Goal: Use online tool/utility: Utilize a website feature to perform a specific function

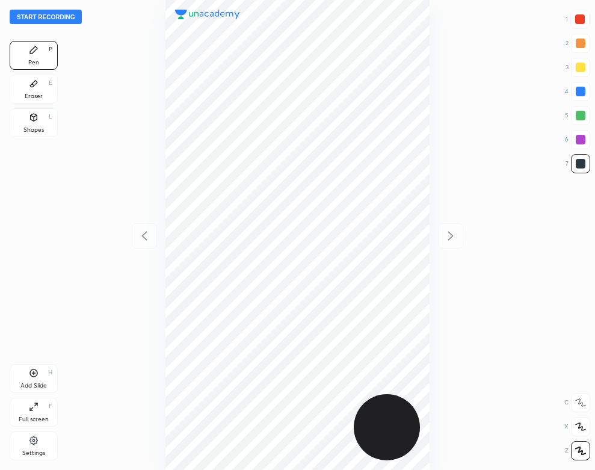
scroll to position [470, 403]
click at [42, 450] on div "Settings" at bounding box center [33, 453] width 23 height 6
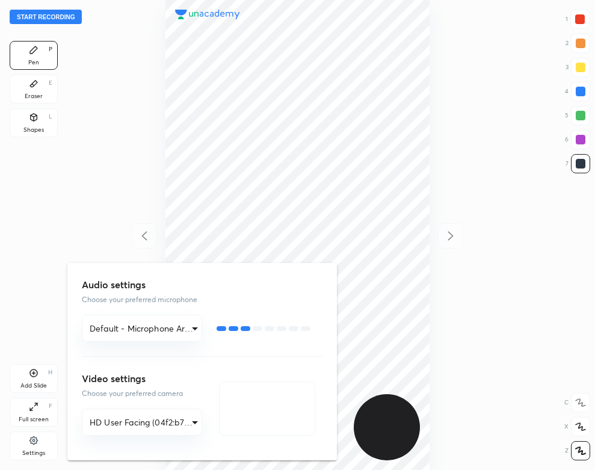
click at [140, 106] on div at bounding box center [297, 235] width 595 height 470
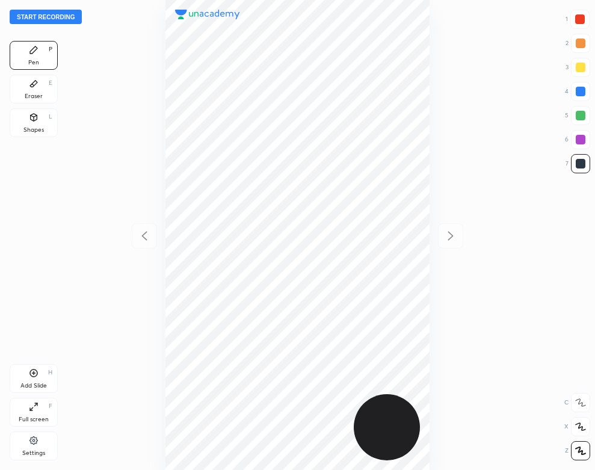
click at [68, 15] on button "Start recording" at bounding box center [46, 17] width 72 height 14
click at [33, 377] on icon at bounding box center [34, 374] width 8 height 8
click at [109, 131] on div "01 : 46" at bounding box center [297, 235] width 403 height 470
click at [435, 85] on div "02 : 07" at bounding box center [297, 235] width 403 height 470
click at [33, 97] on div "Eraser" at bounding box center [34, 96] width 18 height 6
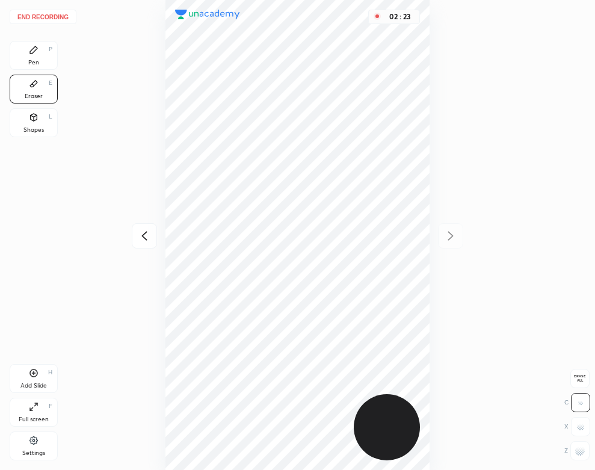
click at [53, 75] on div "Eraser E" at bounding box center [34, 89] width 48 height 29
click at [34, 62] on div "Pen" at bounding box center [33, 63] width 11 height 6
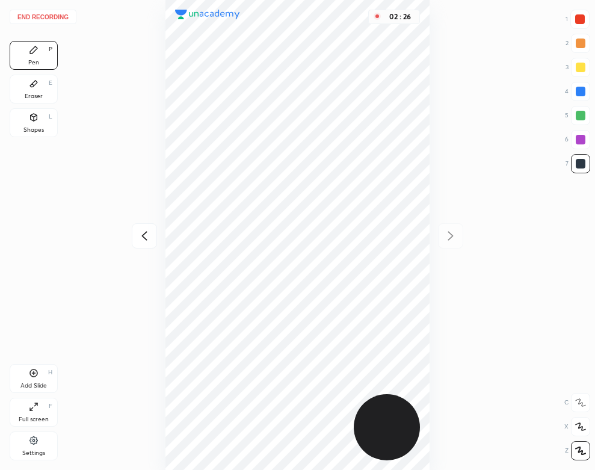
click at [36, 93] on div "Eraser" at bounding box center [34, 96] width 18 height 6
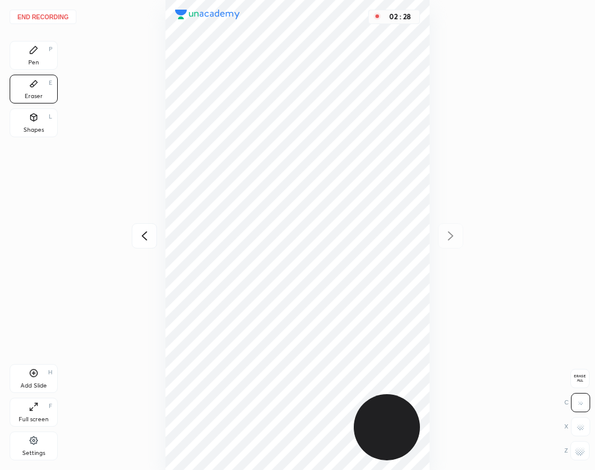
click at [24, 46] on div "Pen P" at bounding box center [34, 55] width 48 height 29
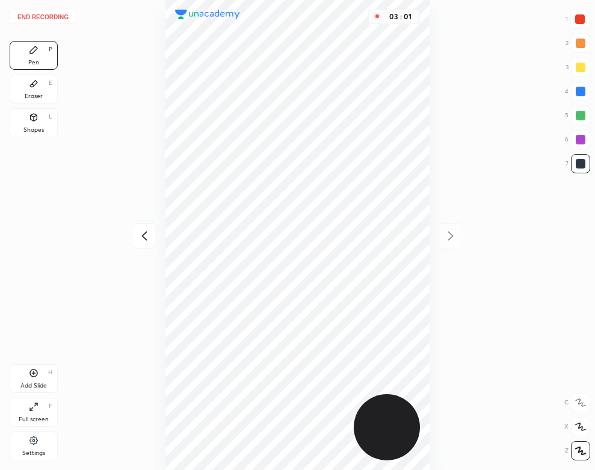
click at [432, 269] on div "03 : 01" at bounding box center [297, 235] width 403 height 470
click at [40, 132] on div "Shapes" at bounding box center [33, 130] width 20 height 6
click at [37, 61] on div "Pen" at bounding box center [33, 63] width 11 height 6
click at [42, 386] on div "Add Slide" at bounding box center [33, 386] width 26 height 6
click at [433, 137] on div "03 : 40" at bounding box center [297, 235] width 403 height 470
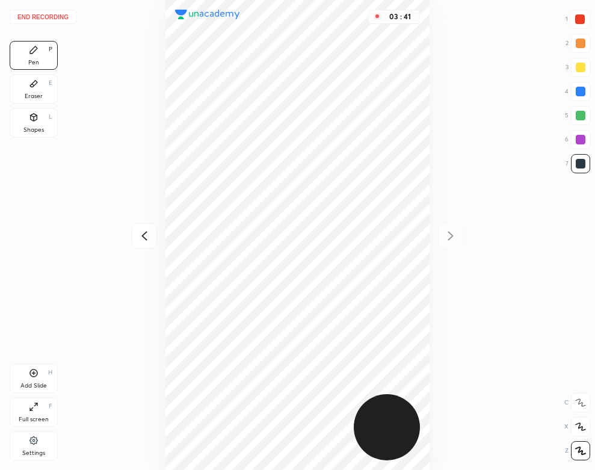
click at [433, 119] on div "03 : 41" at bounding box center [297, 235] width 403 height 470
click at [52, 13] on button "End recording" at bounding box center [43, 17] width 67 height 14
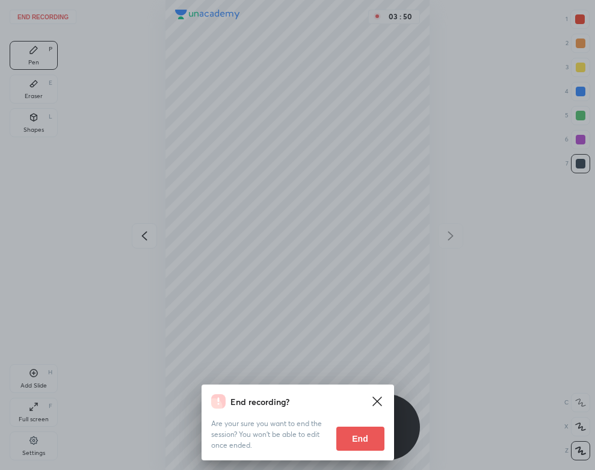
click at [358, 438] on button "End" at bounding box center [360, 439] width 48 height 24
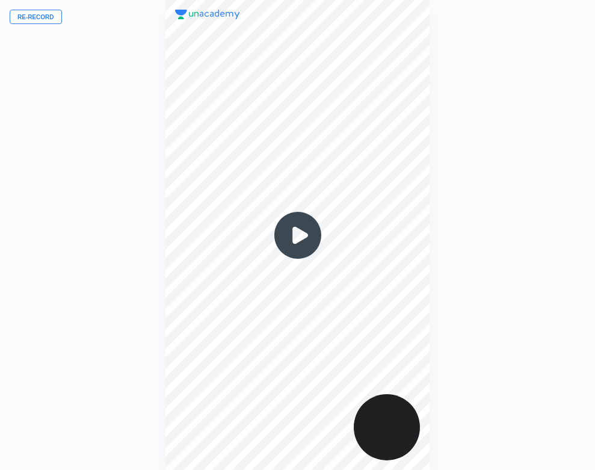
click at [305, 226] on img at bounding box center [298, 235] width 58 height 58
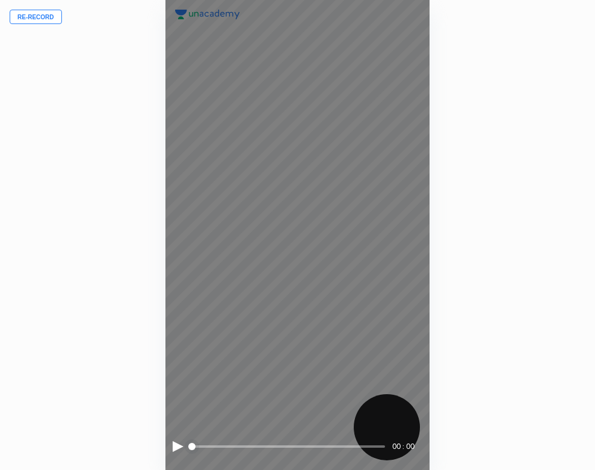
click at [173, 447] on div at bounding box center [178, 446] width 11 height 11
